Goal: Information Seeking & Learning: Learn about a topic

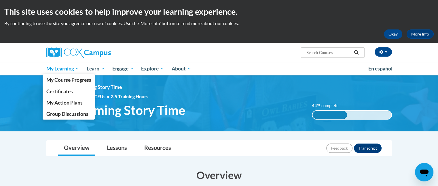
click at [56, 73] on link "My Learning" at bounding box center [63, 68] width 41 height 13
click at [57, 79] on span "My Course Progress" at bounding box center [68, 80] width 45 height 6
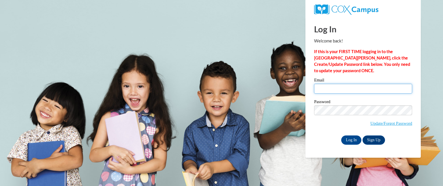
click at [325, 89] on input "Email" at bounding box center [363, 89] width 98 height 10
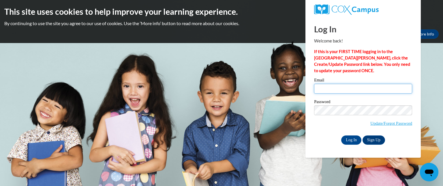
type input "[EMAIL_ADDRESS][DOMAIN_NAME]"
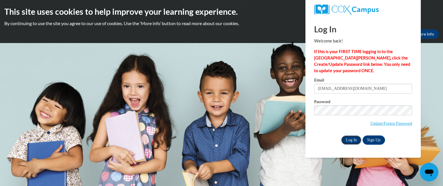
click at [351, 139] on input "Log In" at bounding box center [351, 139] width 20 height 9
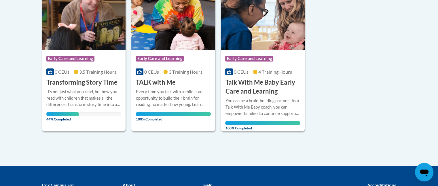
scroll to position [153, 0]
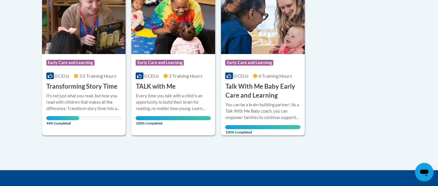
click at [78, 104] on div "It's not just what you read, but how you read with children that makes all the …" at bounding box center [83, 101] width 75 height 19
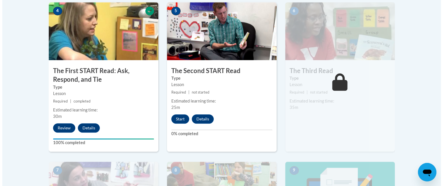
scroll to position [352, 0]
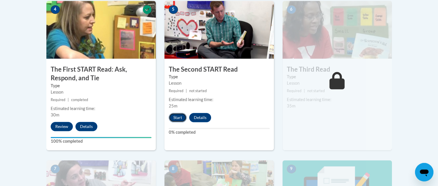
click at [180, 120] on button "Start" at bounding box center [178, 117] width 18 height 9
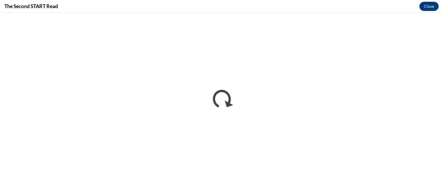
scroll to position [0, 0]
